Goal: Share content

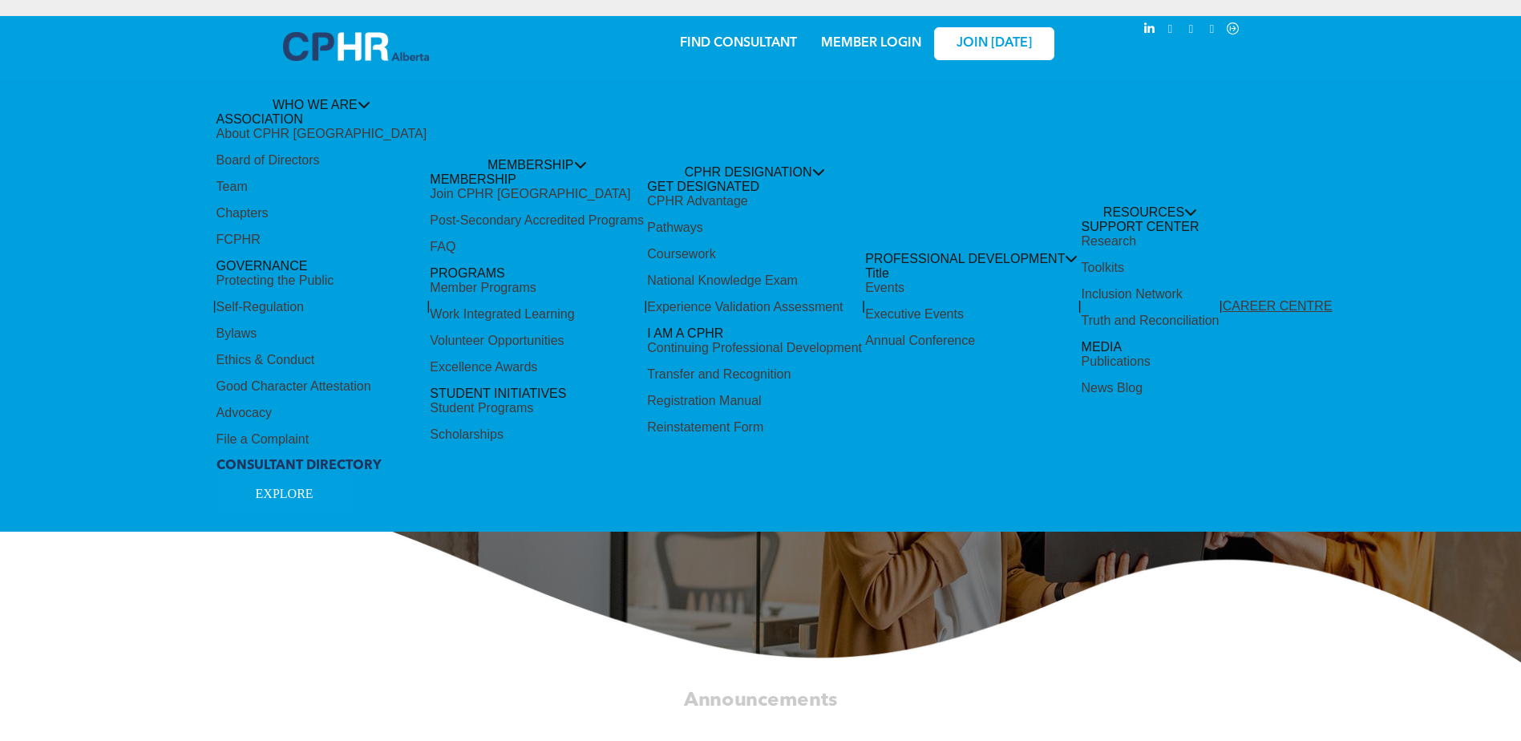
drag, startPoint x: 912, startPoint y: 34, endPoint x: 903, endPoint y: 43, distance: 12.5
click at [910, 37] on div "Share by:" at bounding box center [707, 33] width 1383 height 18
click at [903, 43] on div "Share by:" at bounding box center [707, 378] width 1415 height 741
click at [887, 43] on div "Share by:" at bounding box center [707, 378] width 1415 height 741
click at [873, 34] on div "Share by:" at bounding box center [707, 33] width 1383 height 18
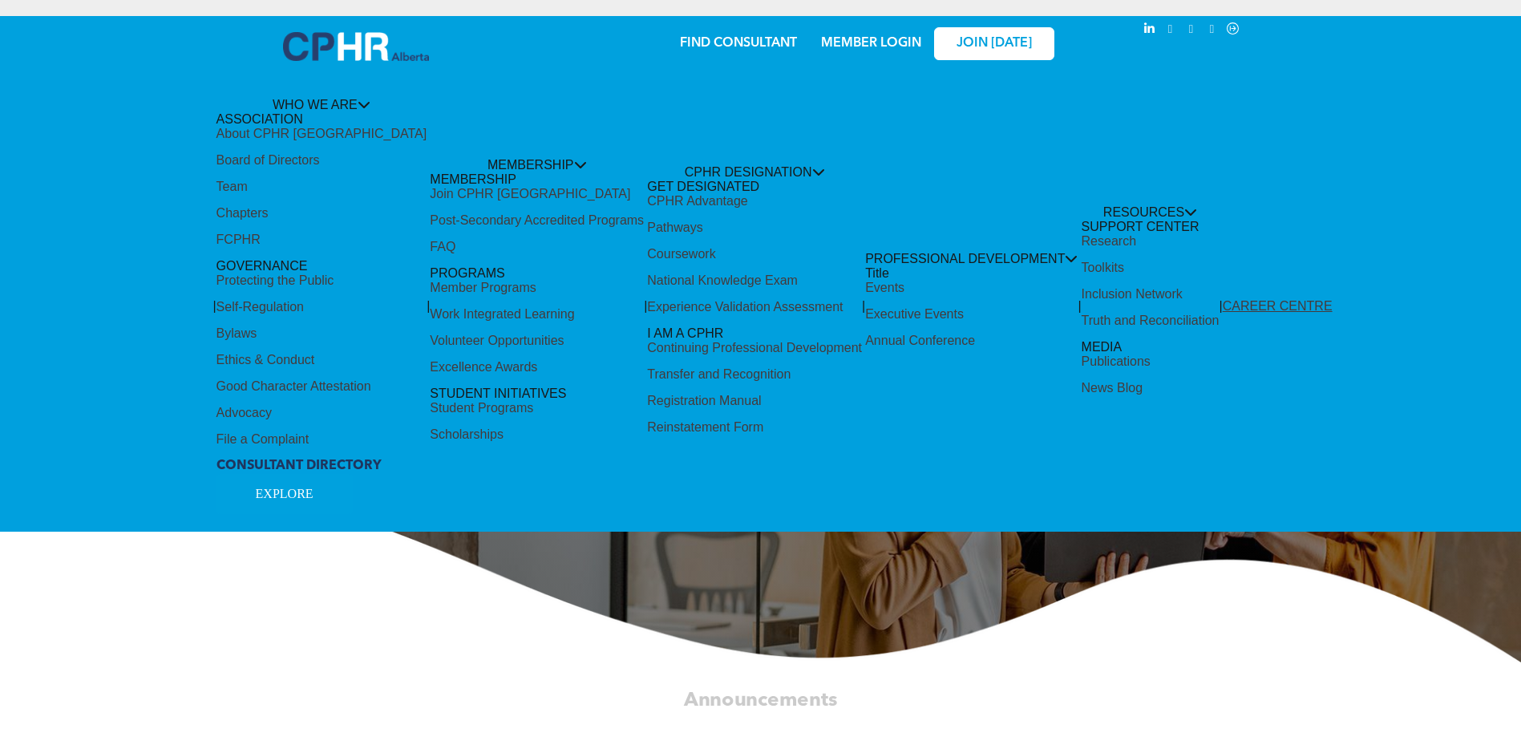
click at [885, 38] on div "Share by:" at bounding box center [707, 33] width 1383 height 18
click at [868, 34] on div "Share by:" at bounding box center [707, 33] width 1383 height 18
click at [877, 41] on div "Share by:" at bounding box center [707, 33] width 1383 height 18
click at [342, 44] on div "Share by:" at bounding box center [707, 378] width 1415 height 741
click at [860, 43] on div "Share by:" at bounding box center [707, 378] width 1415 height 741
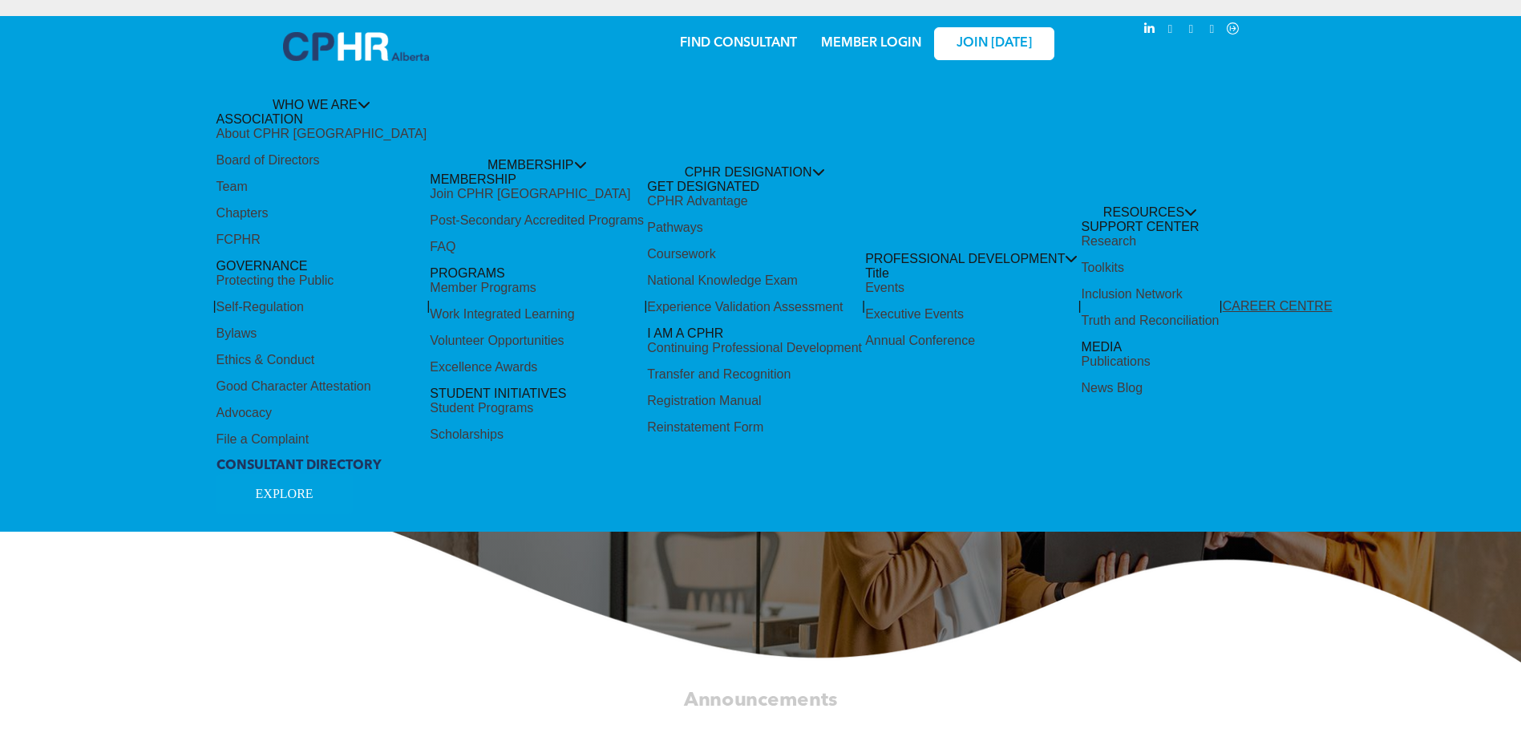
click at [861, 43] on div "Share by:" at bounding box center [707, 378] width 1415 height 741
click at [873, 36] on div "Share by:" at bounding box center [707, 33] width 1383 height 18
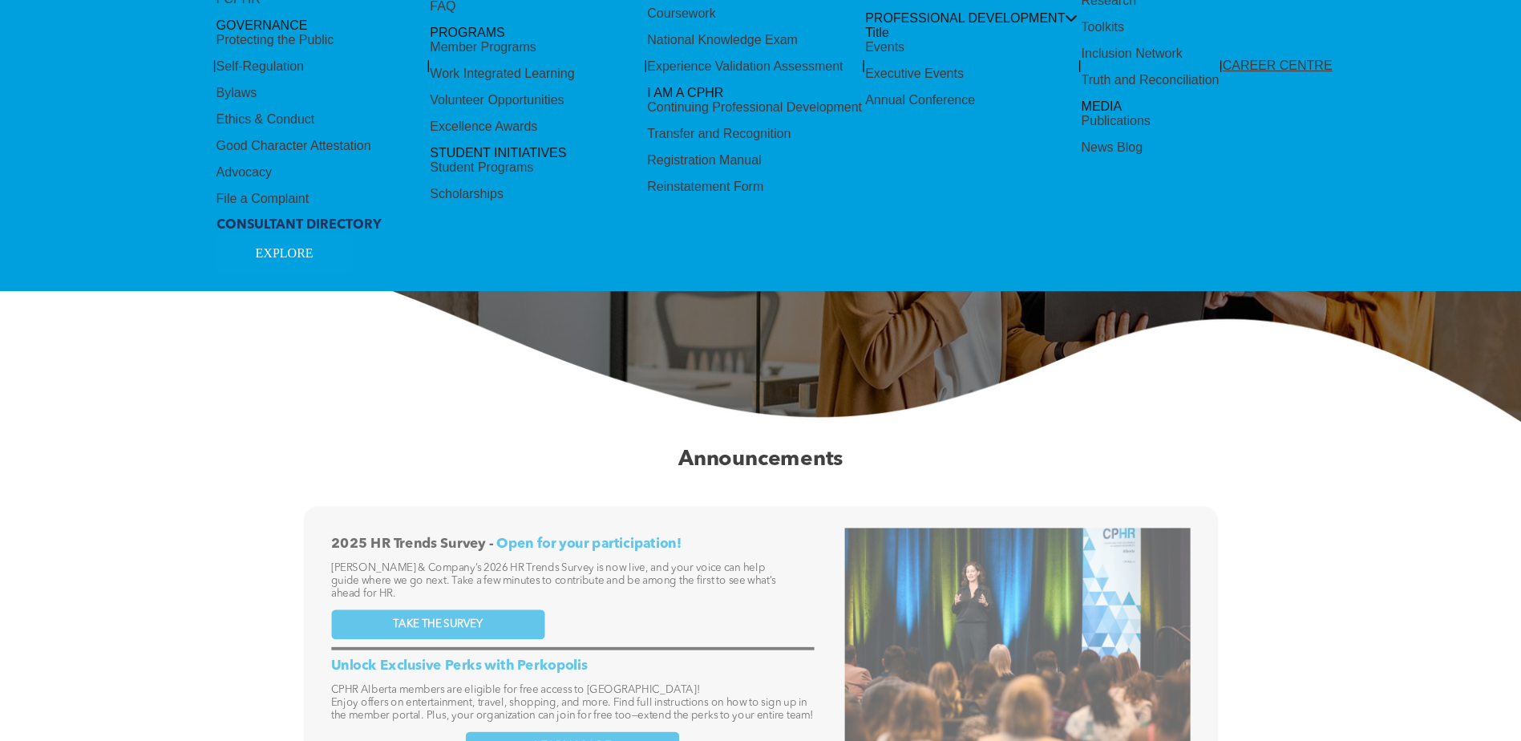
scroll to position [160, 0]
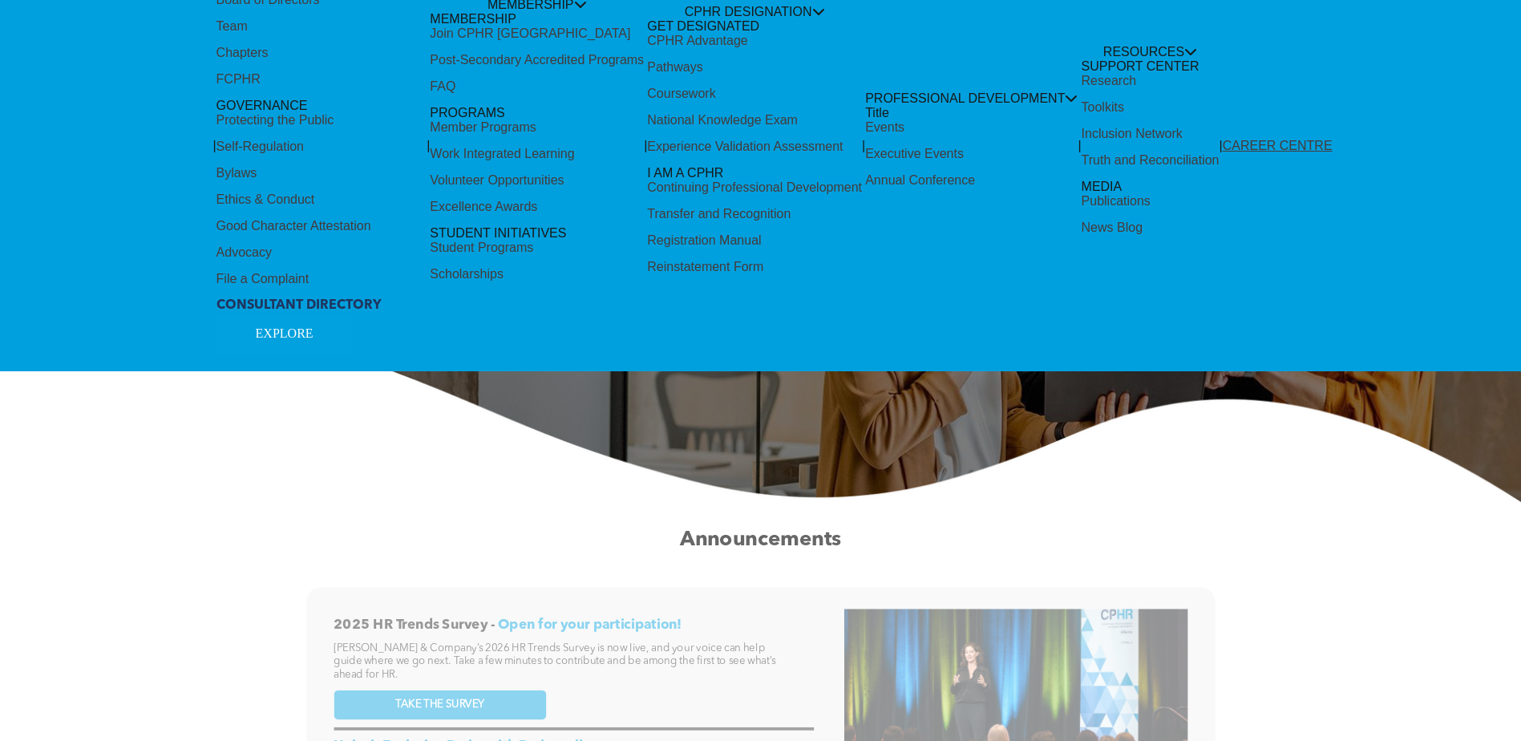
click at [862, 125] on div "Share by:" at bounding box center [707, 378] width 1415 height 741
drag, startPoint x: 862, startPoint y: 125, endPoint x: 1054, endPoint y: 96, distance: 193.8
click at [1054, 96] on div "Share by:" at bounding box center [707, 378] width 1415 height 741
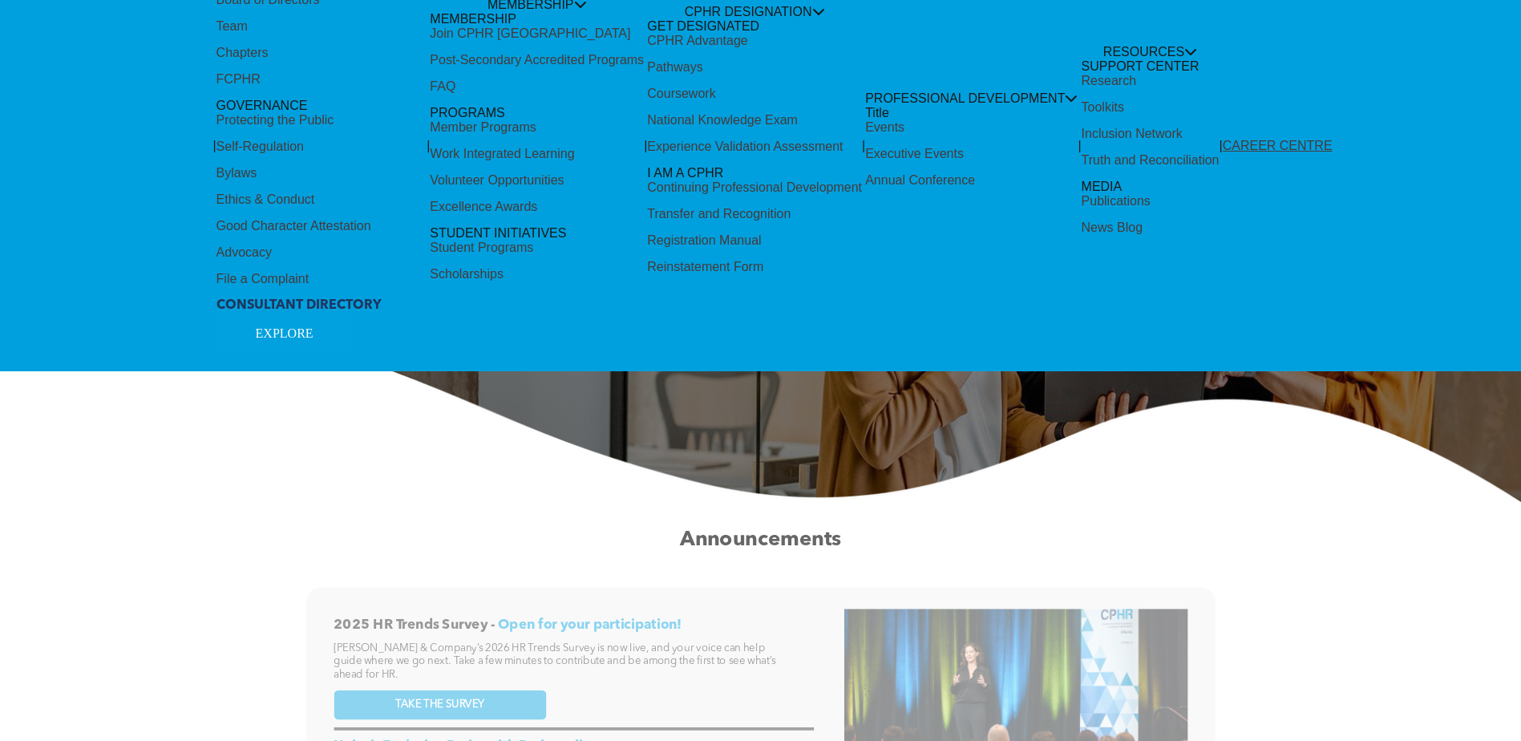
drag, startPoint x: 1013, startPoint y: 97, endPoint x: 878, endPoint y: 98, distance: 134.7
click at [878, 98] on div "Share by:" at bounding box center [707, 378] width 1415 height 741
click at [878, 95] on div "Share by:" at bounding box center [707, 378] width 1415 height 741
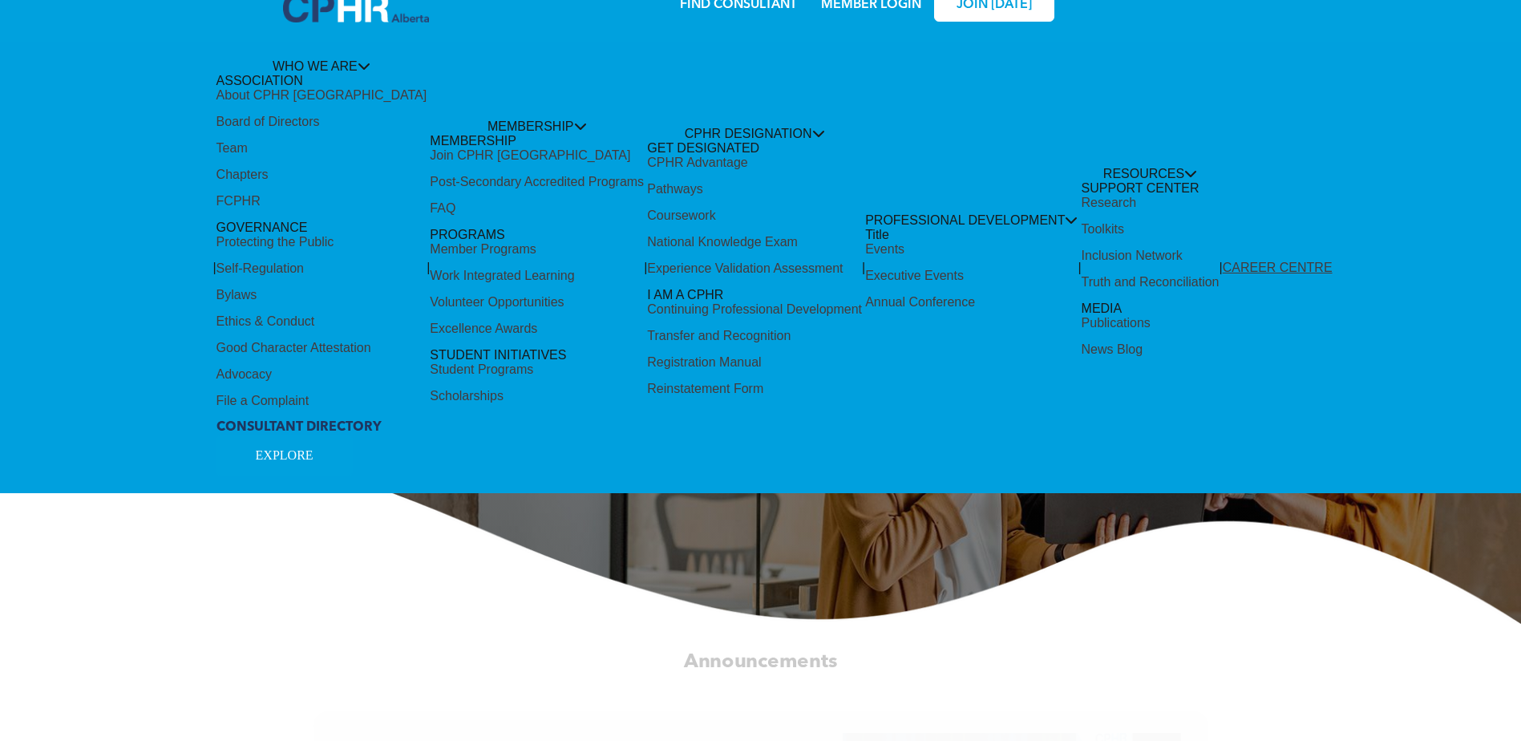
scroll to position [0, 0]
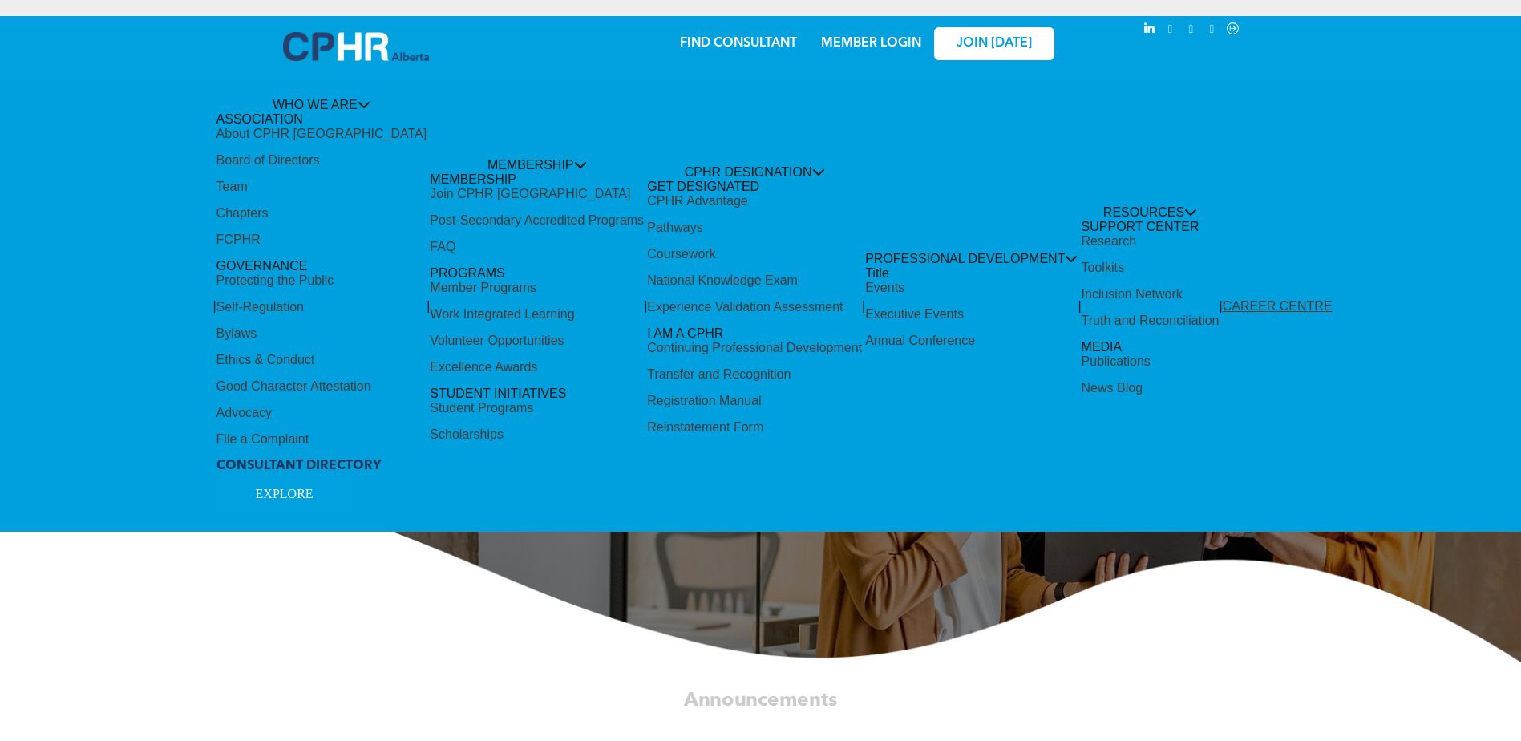
click at [852, 46] on div "Share by:" at bounding box center [707, 378] width 1415 height 741
click at [330, 97] on div "Share by:" at bounding box center [707, 378] width 1415 height 741
